Goal: Information Seeking & Learning: Check status

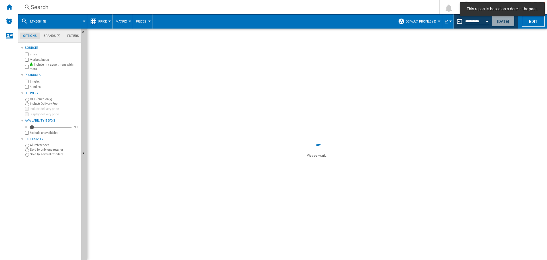
click at [509, 21] on button "[DATE]" at bounding box center [503, 21] width 23 height 11
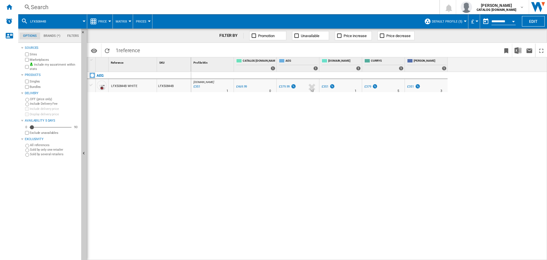
click at [54, 7] on div "Search" at bounding box center [228, 7] width 394 height 8
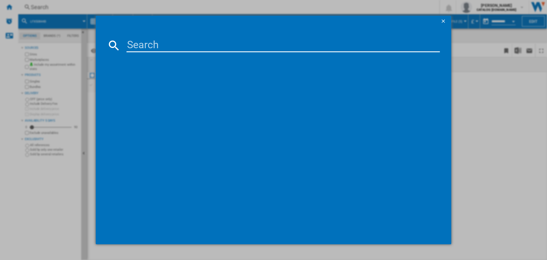
click at [144, 44] on input at bounding box center [283, 45] width 313 height 14
type input "lfr61944b"
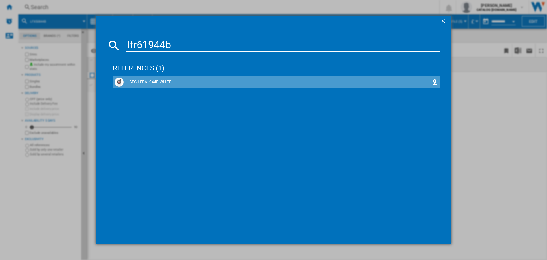
click at [142, 78] on div "AEG LFR61944B WHITE" at bounding box center [277, 82] width 324 height 9
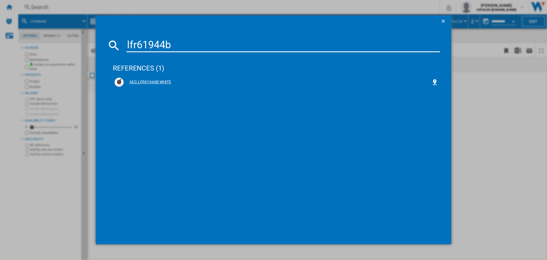
click at [149, 80] on div "AEG LFR61944B WHITE" at bounding box center [278, 82] width 308 height 6
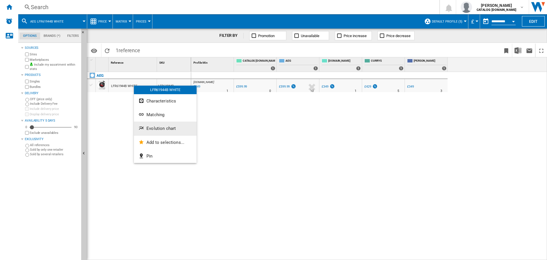
click at [168, 129] on span "Evolution chart" at bounding box center [160, 128] width 29 height 5
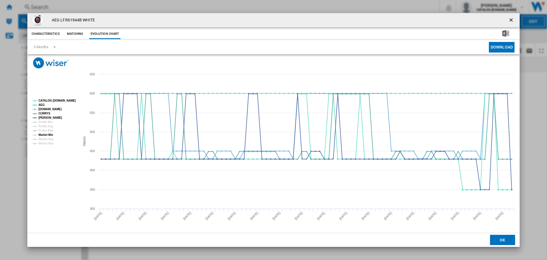
click at [48, 134] on tspan "Market Min" at bounding box center [45, 134] width 15 height 3
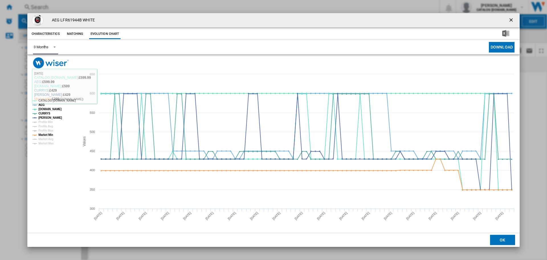
click at [48, 44] on span "3 Months" at bounding box center [41, 46] width 15 height 5
drag, startPoint x: 50, startPoint y: 60, endPoint x: 141, endPoint y: 120, distance: 109.2
click at [50, 60] on md-option "6 Months" at bounding box center [48, 61] width 39 height 14
